Goal: Browse casually

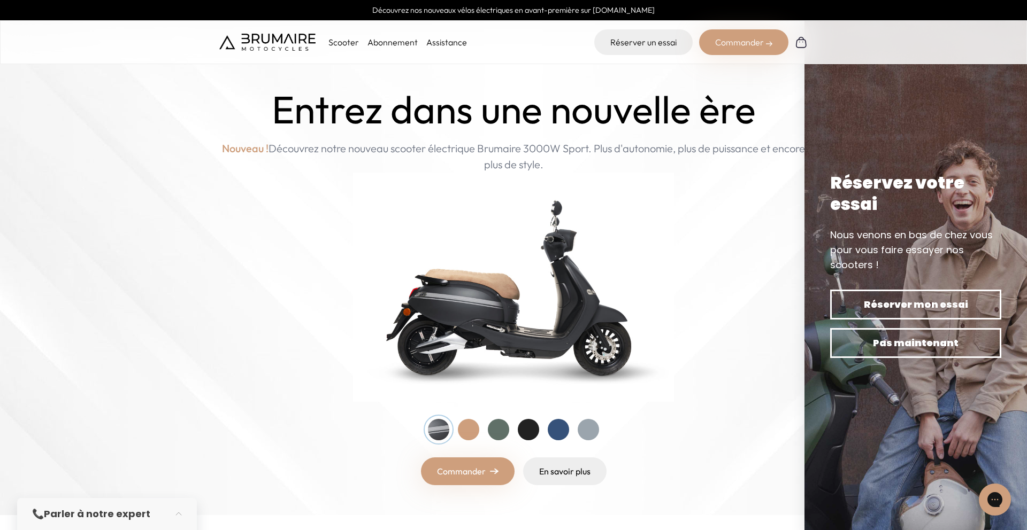
click at [478, 432] on div at bounding box center [468, 429] width 21 height 21
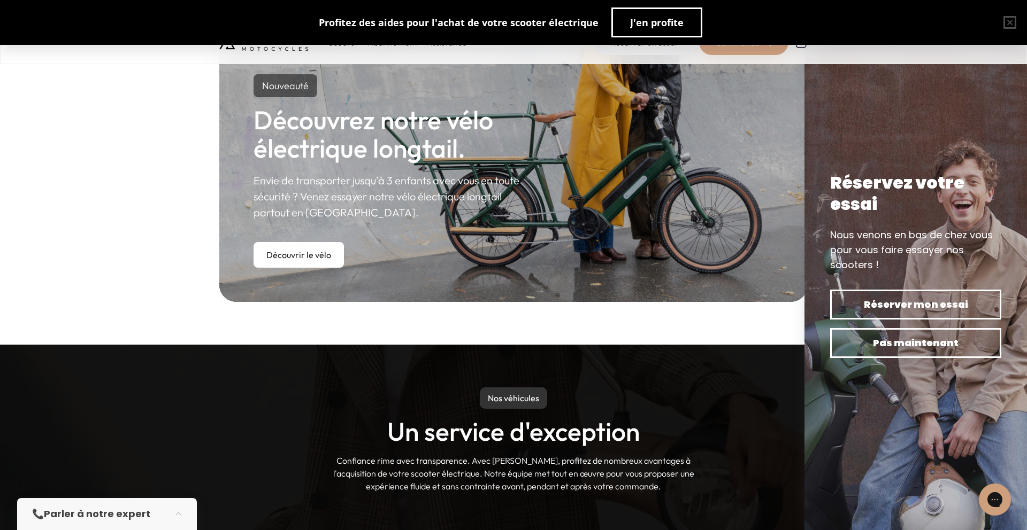
scroll to position [611, 0]
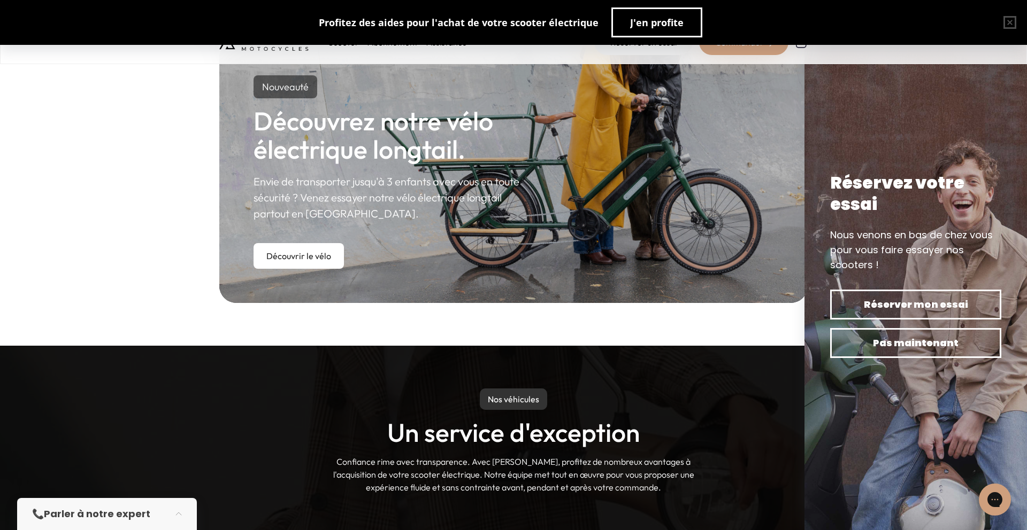
click at [300, 256] on link "Découvrir le vélo" at bounding box center [298, 256] width 90 height 26
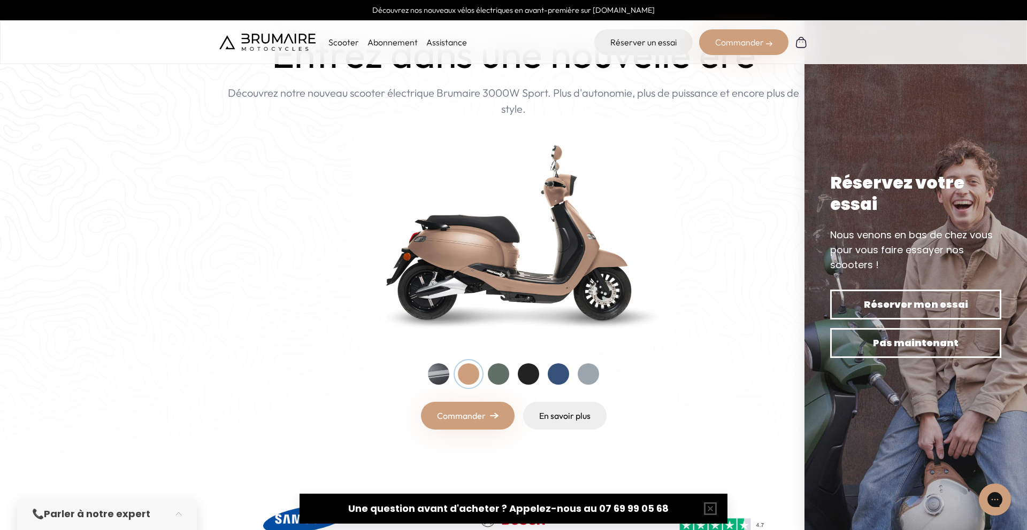
scroll to position [0, 0]
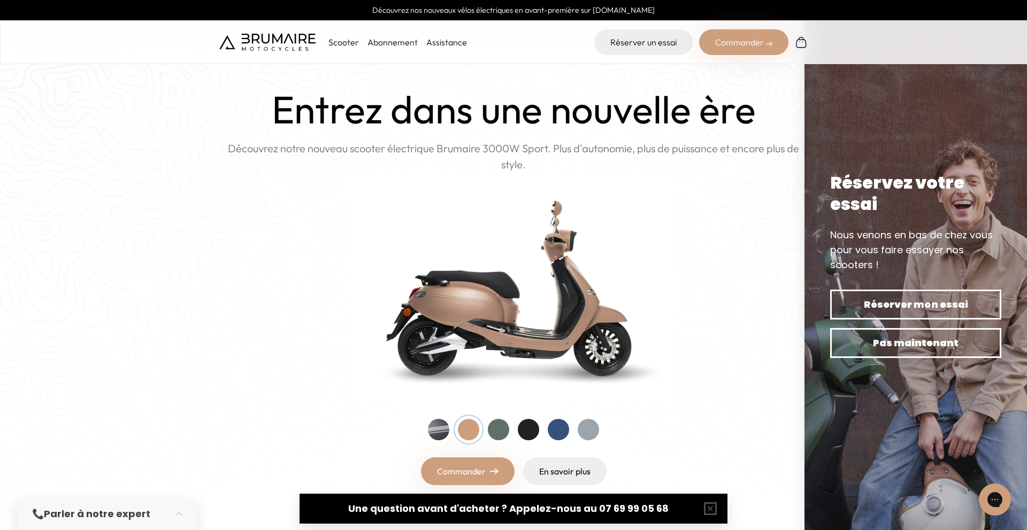
click at [282, 40] on img at bounding box center [267, 42] width 96 height 17
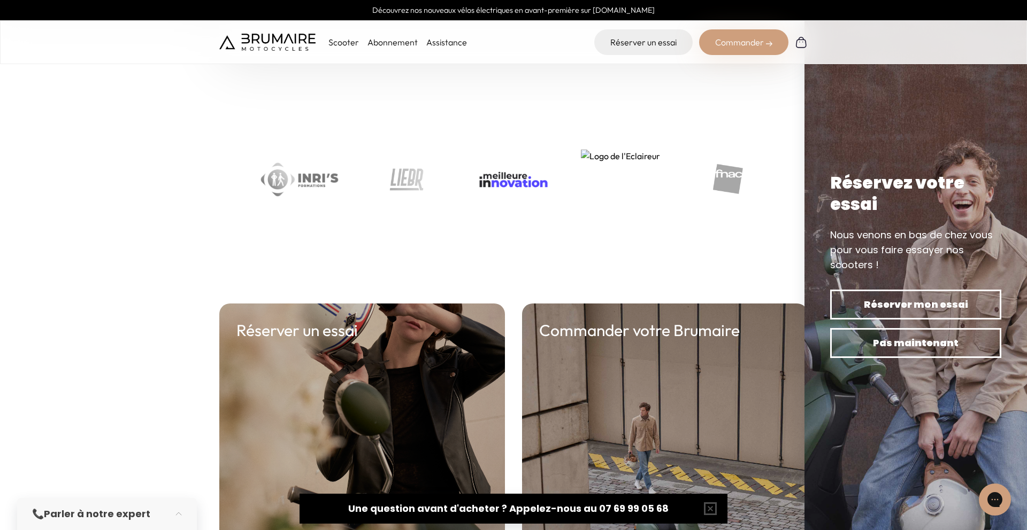
scroll to position [3627, 0]
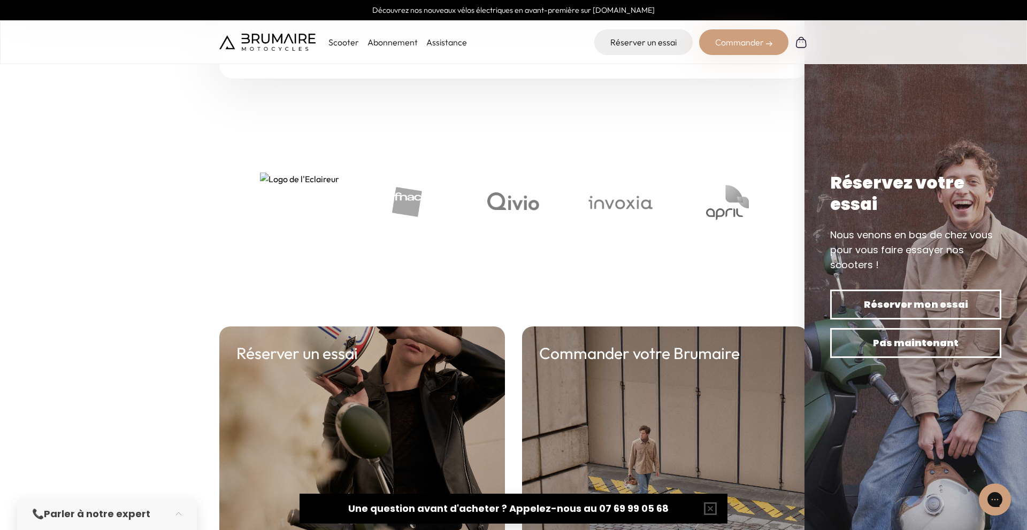
click at [507, 204] on img "6 of 8" at bounding box center [513, 203] width 52 height 26
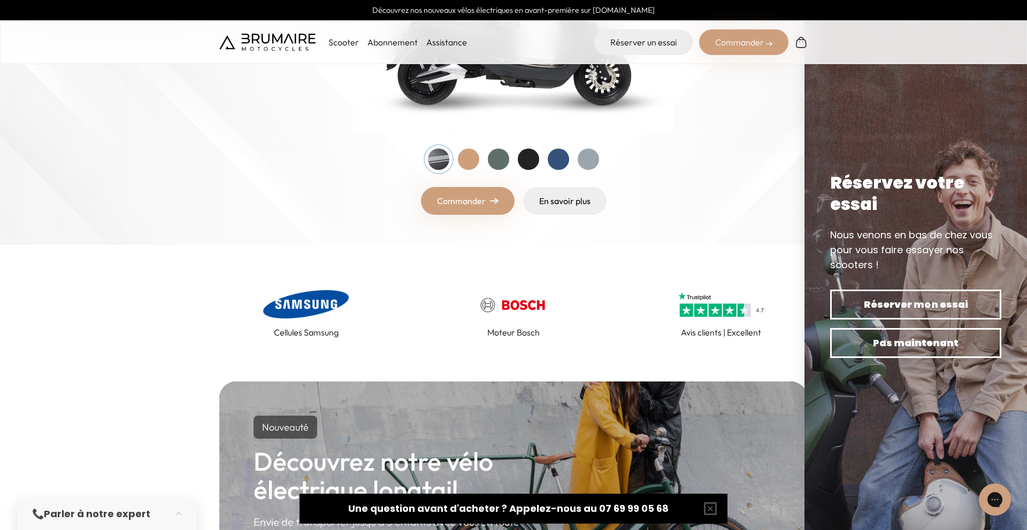
scroll to position [0, 0]
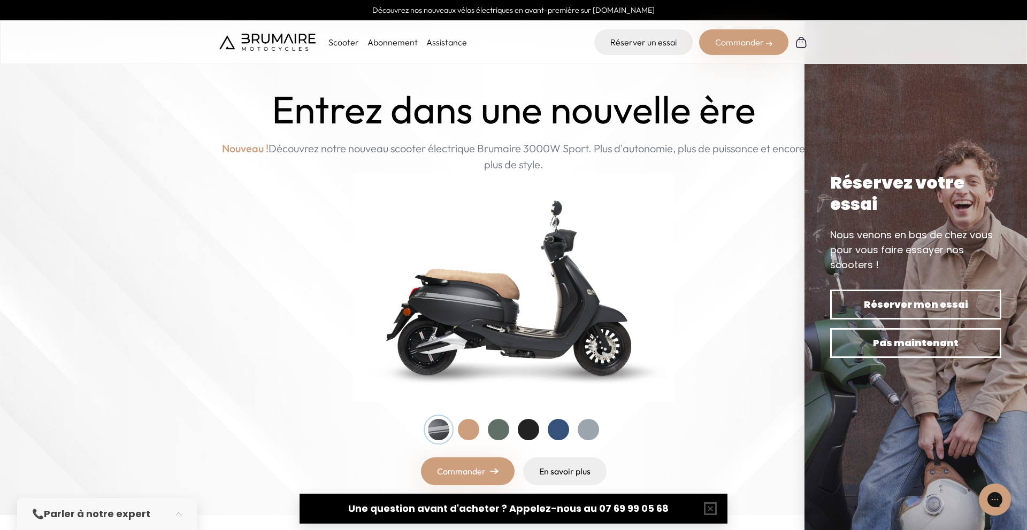
click at [617, 166] on p "Nouveau ! Découvrez notre nouveau scooter électrique Brumaire 3000W Sport. Plus…" at bounding box center [513, 157] width 588 height 32
click at [573, 289] on img at bounding box center [513, 287] width 321 height 229
click at [326, 280] on div "Entrez dans une nouvelle ère Nouveau ! Découvrez notre nouveau scooter électriq…" at bounding box center [513, 287] width 588 height 398
